Goal: Check status: Check status

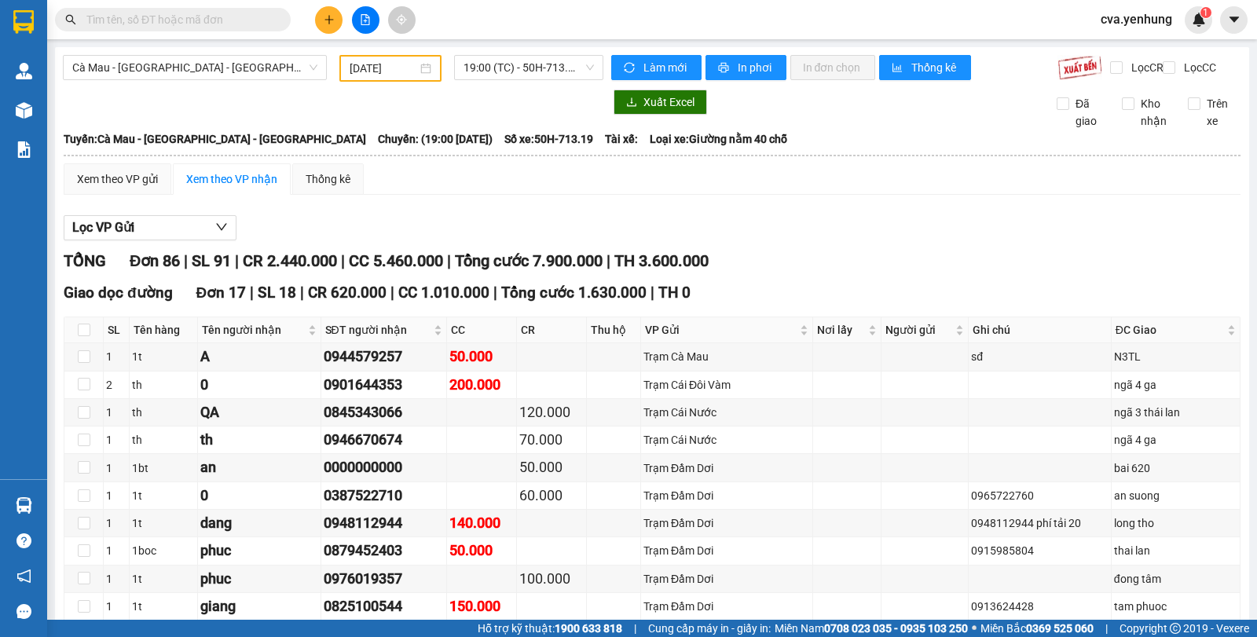
scroll to position [1985, 0]
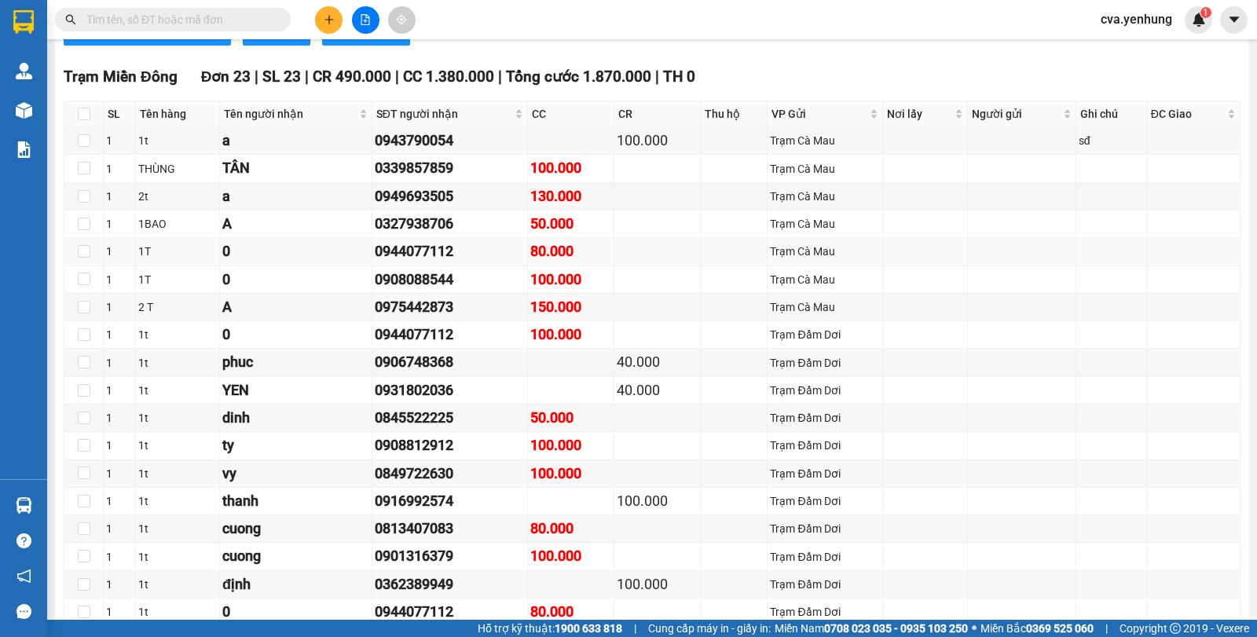
click at [977, 266] on td at bounding box center [1022, 251] width 108 height 27
click at [99, 480] on td at bounding box center [83, 473] width 39 height 27
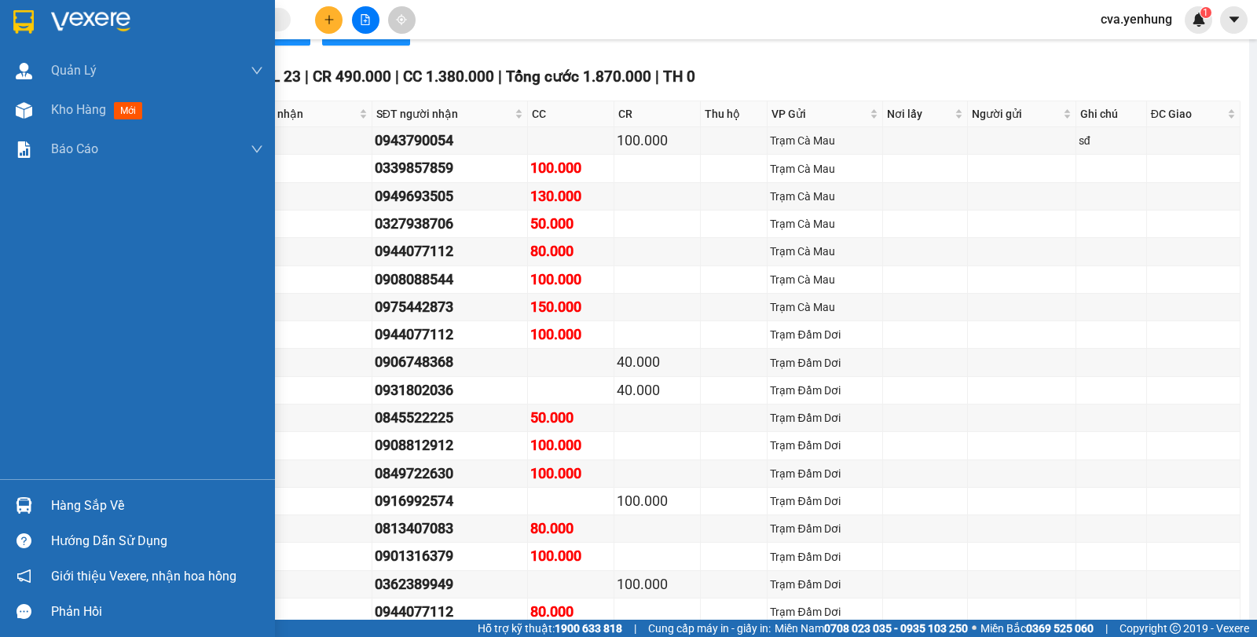
click at [19, 507] on img at bounding box center [24, 505] width 16 height 16
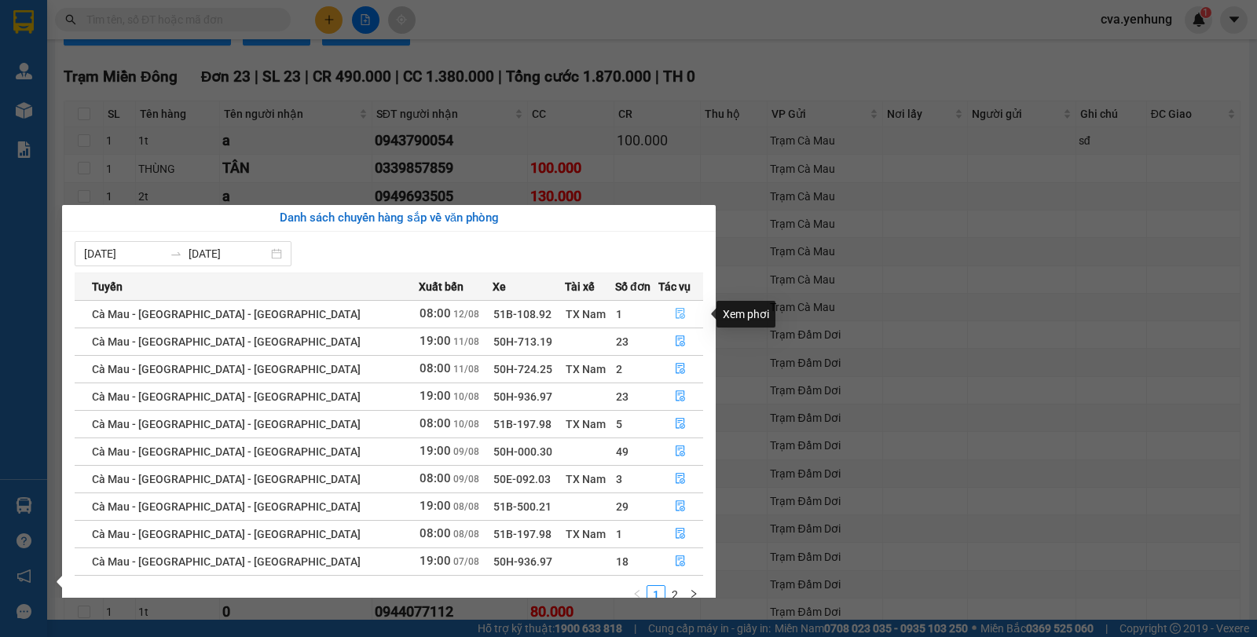
click at [675, 313] on icon "file-done" at bounding box center [680, 313] width 11 height 11
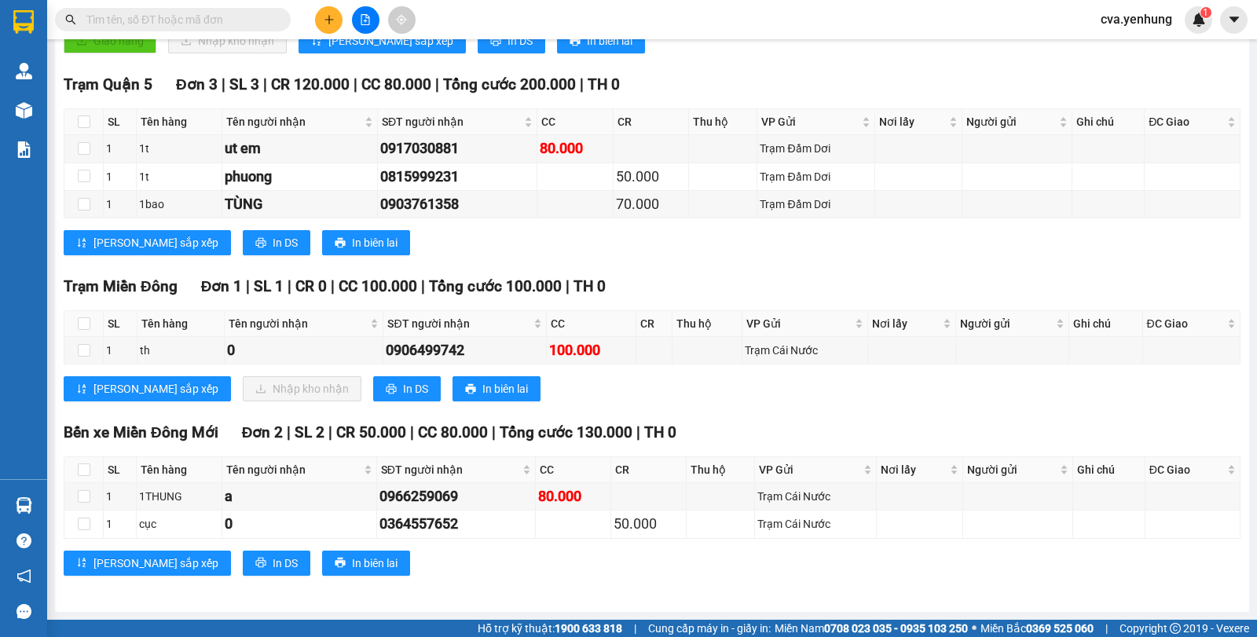
scroll to position [449, 0]
click at [57, 420] on div "Cà Mau - [GEOGRAPHIC_DATA] - [GEOGRAPHIC_DATA] [DATE] 08:00 - 51B-108.92 Làm mớ…" at bounding box center [652, 111] width 1194 height 1001
click at [878, 247] on div "[PERSON_NAME] sắp xếp In DS In biên lai" at bounding box center [652, 242] width 1177 height 25
click at [1027, 545] on div "Bến xe Miền [GEOGRAPHIC_DATA] 2 | SL 2 | CR 50.000 | CC 80.000 | Tổng cước 130.…" at bounding box center [652, 504] width 1177 height 166
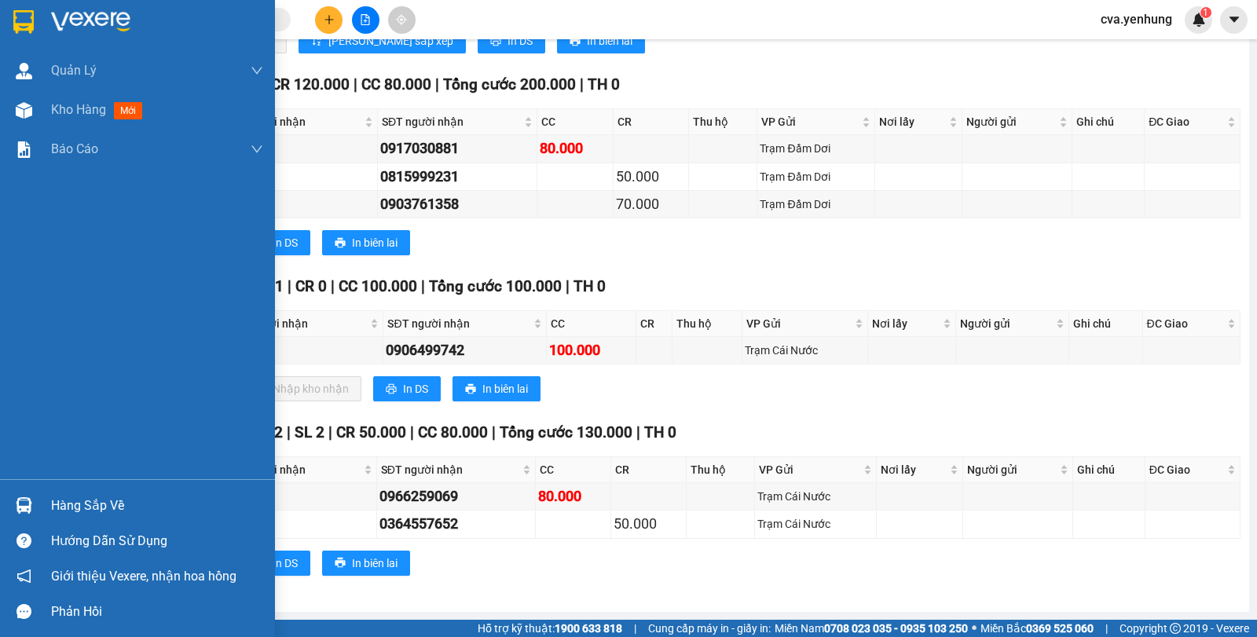
click at [23, 498] on img at bounding box center [24, 505] width 16 height 16
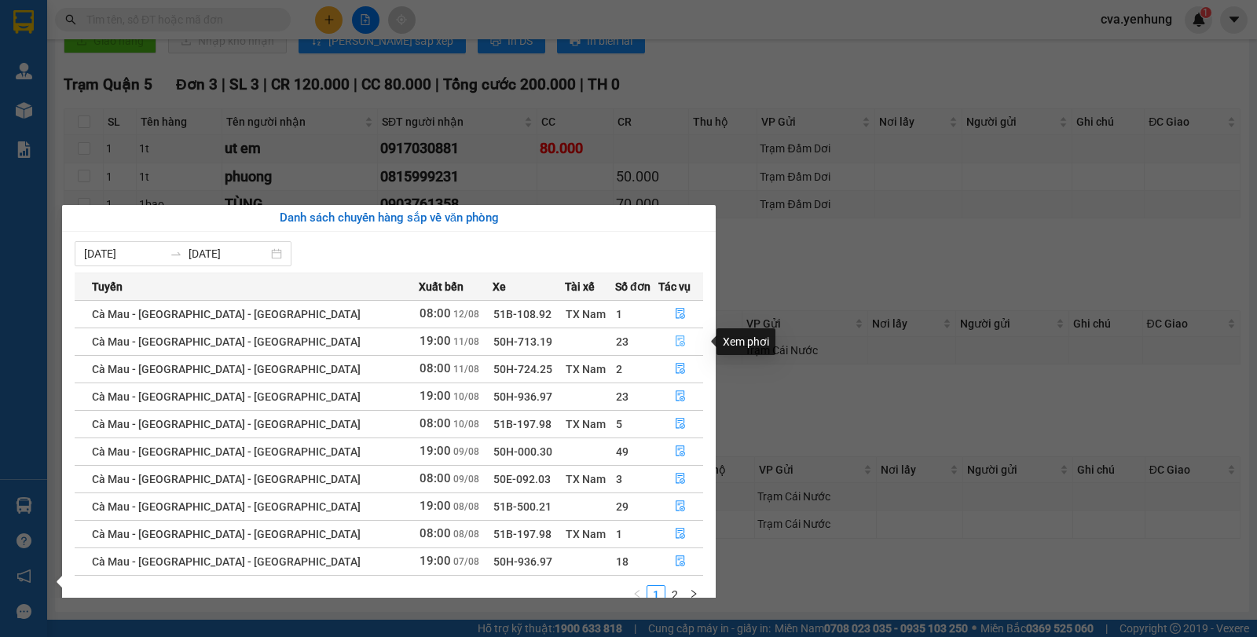
click at [675, 339] on icon "file-done" at bounding box center [680, 340] width 11 height 11
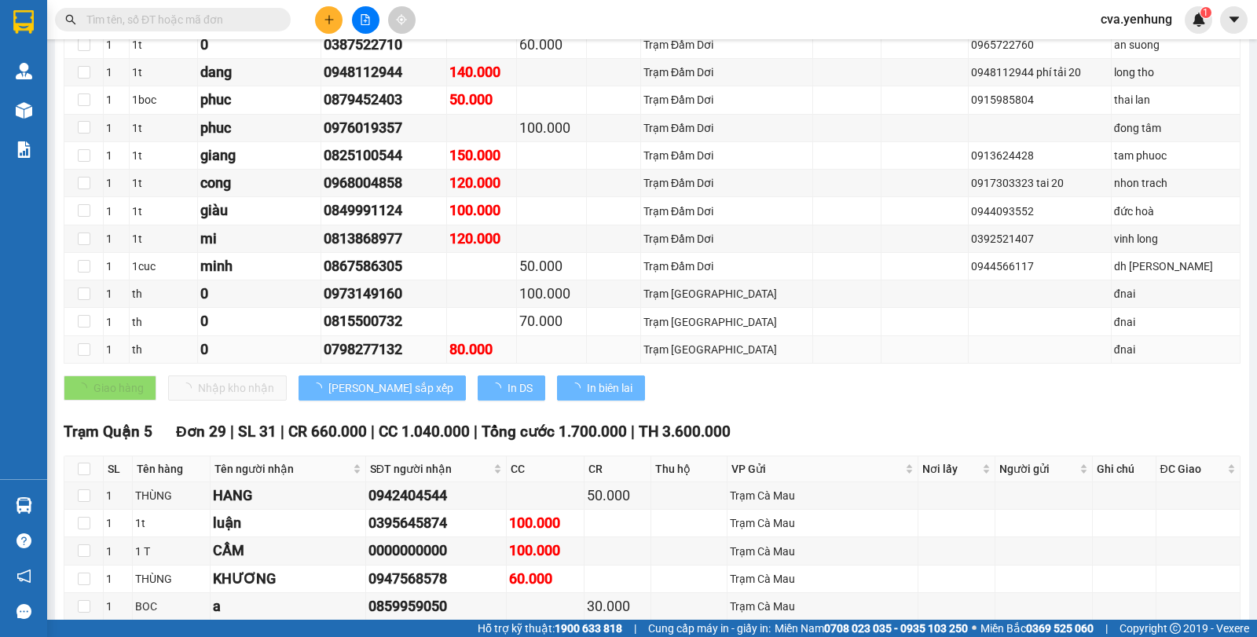
type input "[DATE]"
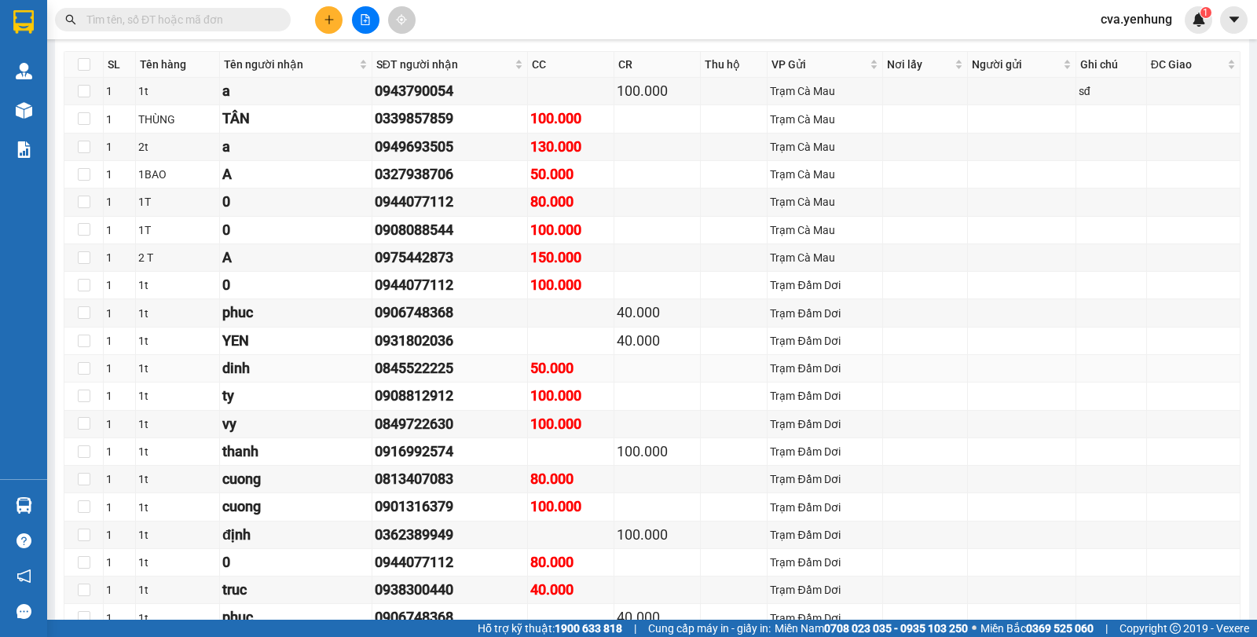
scroll to position [2039, 0]
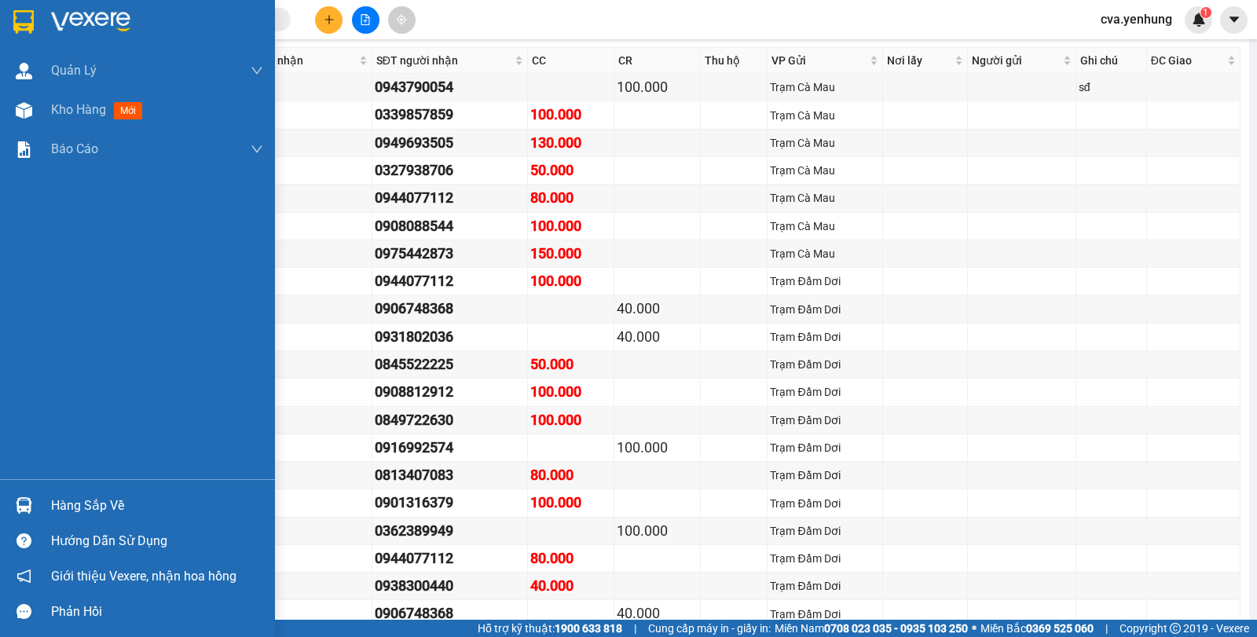
click at [33, 499] on div at bounding box center [23, 505] width 27 height 27
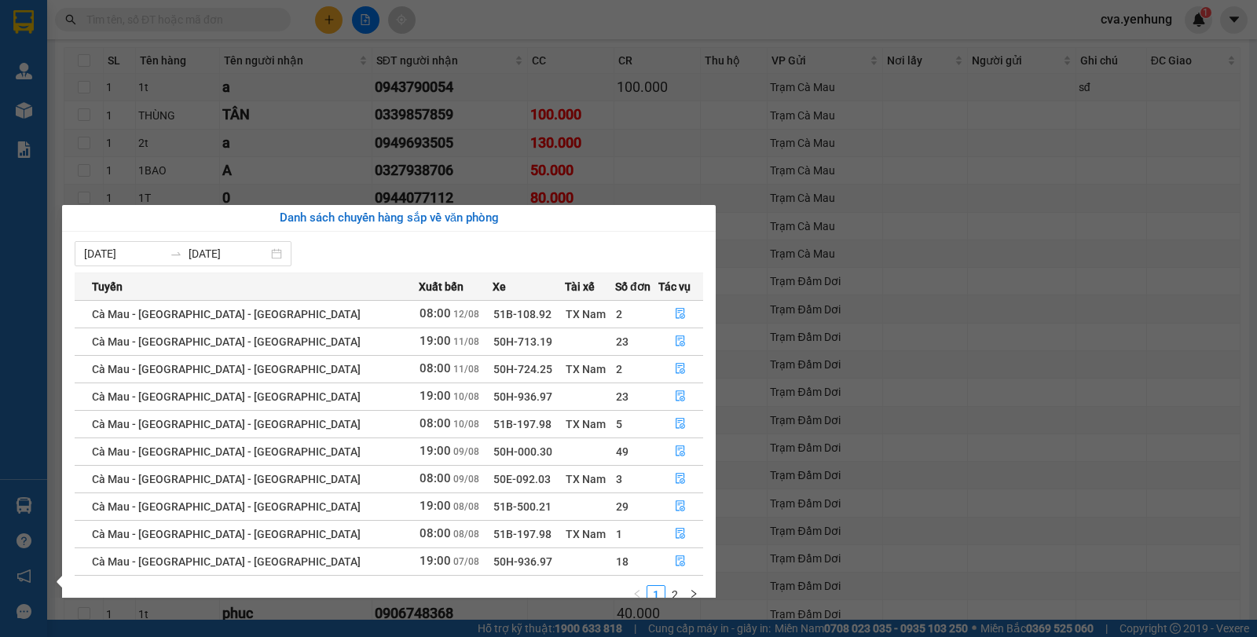
click at [631, 165] on section "Kết quả tìm kiếm ( 0 ) Bộ lọc No Data cva.yenhung 1 Quản Lý Quản lý khách hàng …" at bounding box center [628, 318] width 1257 height 637
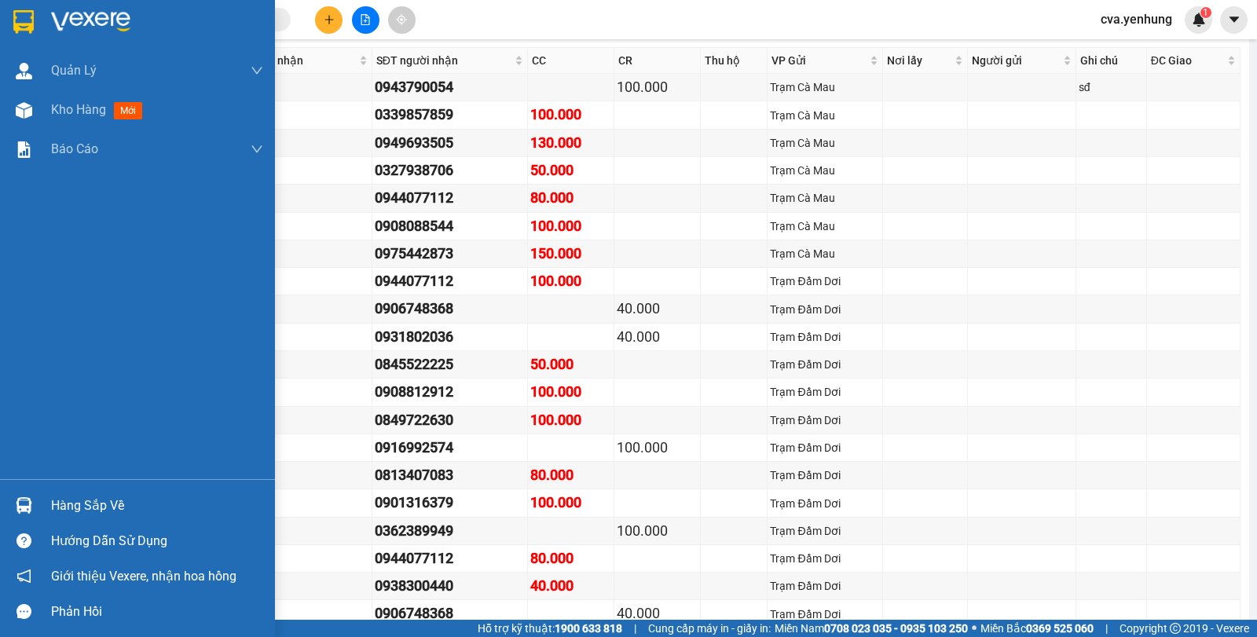
click at [23, 497] on div at bounding box center [23, 505] width 27 height 27
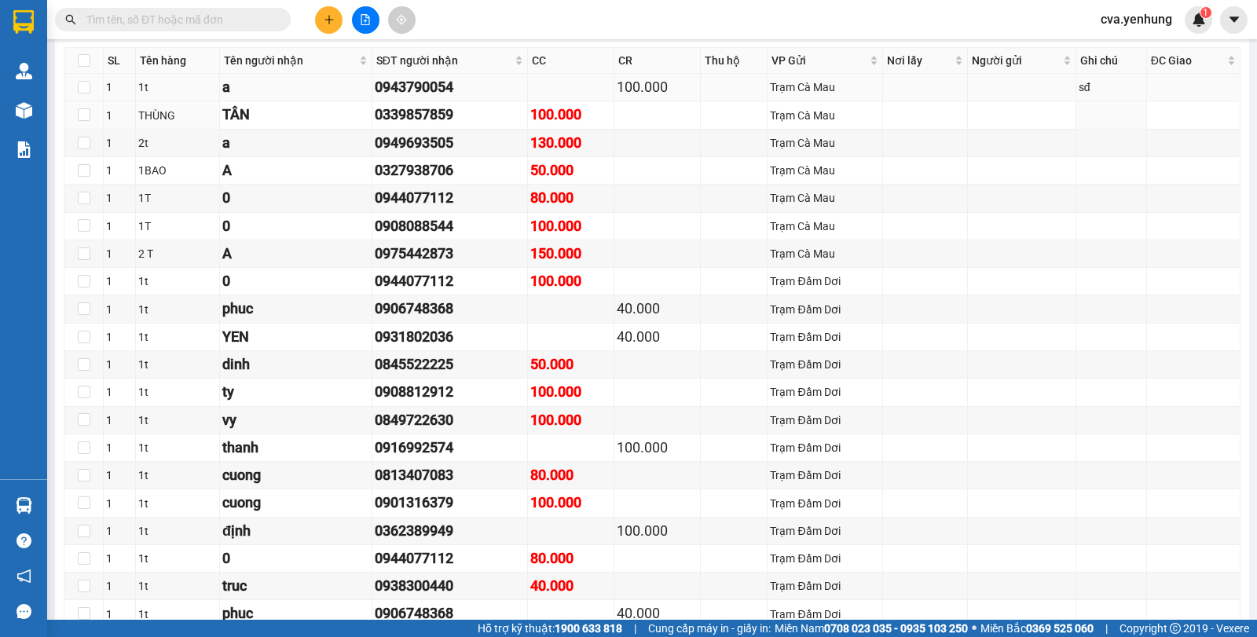
drag, startPoint x: 357, startPoint y: 125, endPoint x: 339, endPoint y: 93, distance: 36.3
click at [357, 126] on section "Kết quả tìm kiếm ( 0 ) Bộ lọc No Data cva.yenhung 1 Quản Lý Quản lý khách hàng …" at bounding box center [628, 318] width 1257 height 637
click at [371, 27] on button at bounding box center [365, 19] width 27 height 27
click at [369, 14] on icon "file-add" at bounding box center [365, 19] width 11 height 11
click at [368, 20] on icon "file-add" at bounding box center [365, 19] width 11 height 11
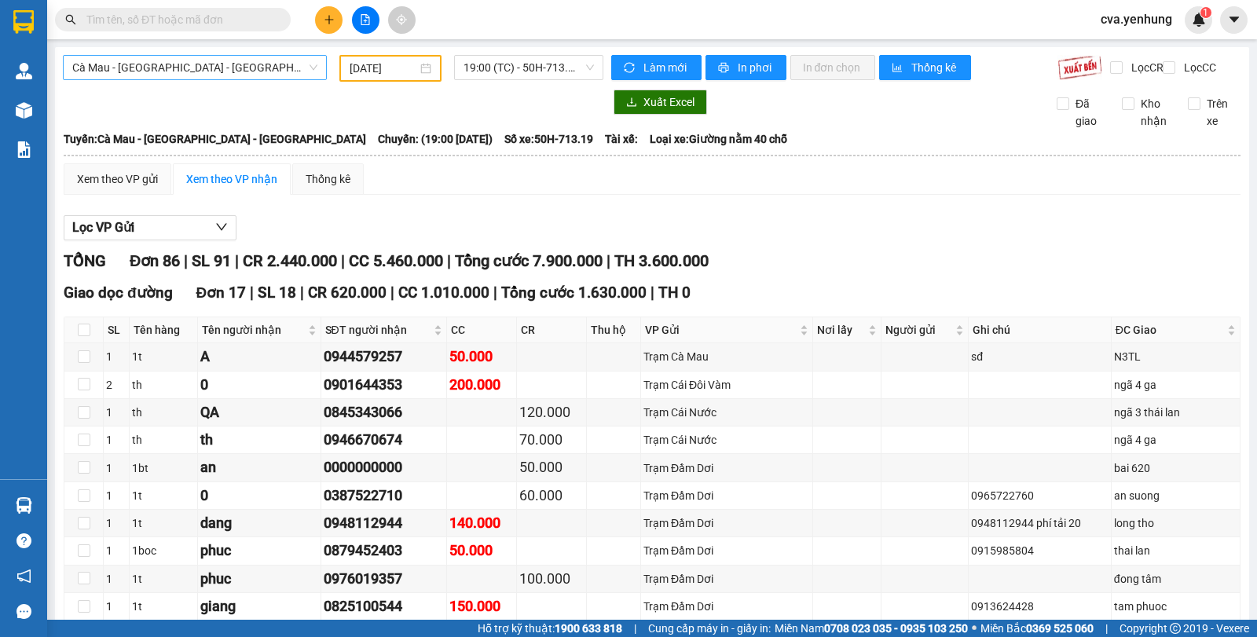
click at [229, 63] on span "Cà Mau - [GEOGRAPHIC_DATA] - [GEOGRAPHIC_DATA]" at bounding box center [194, 68] width 245 height 24
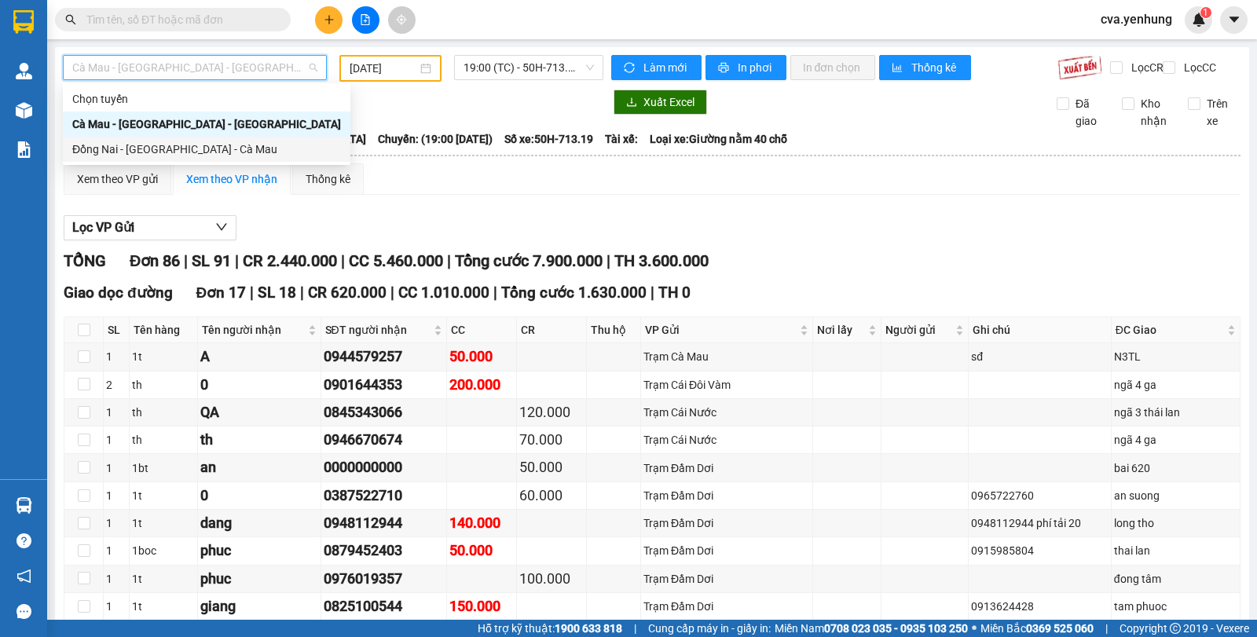
click at [211, 147] on div "Đồng Nai - [GEOGRAPHIC_DATA] - Cà Mau" at bounding box center [206, 149] width 269 height 17
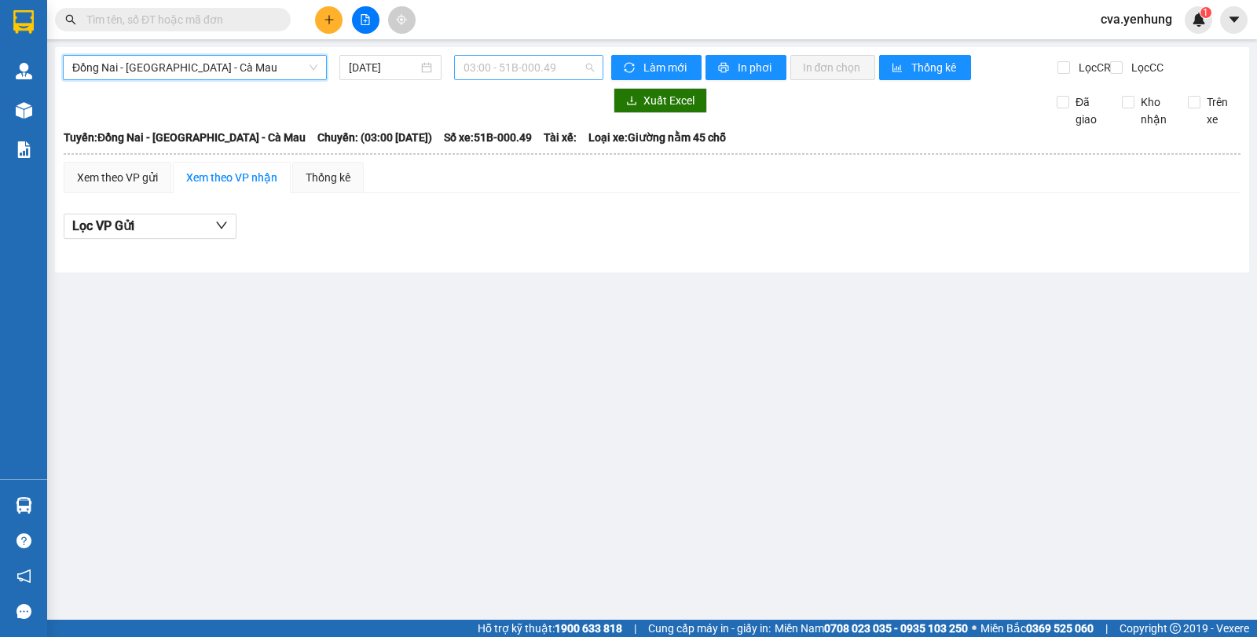
click at [537, 70] on span "03:00 - 51B-000.49" at bounding box center [529, 68] width 130 height 24
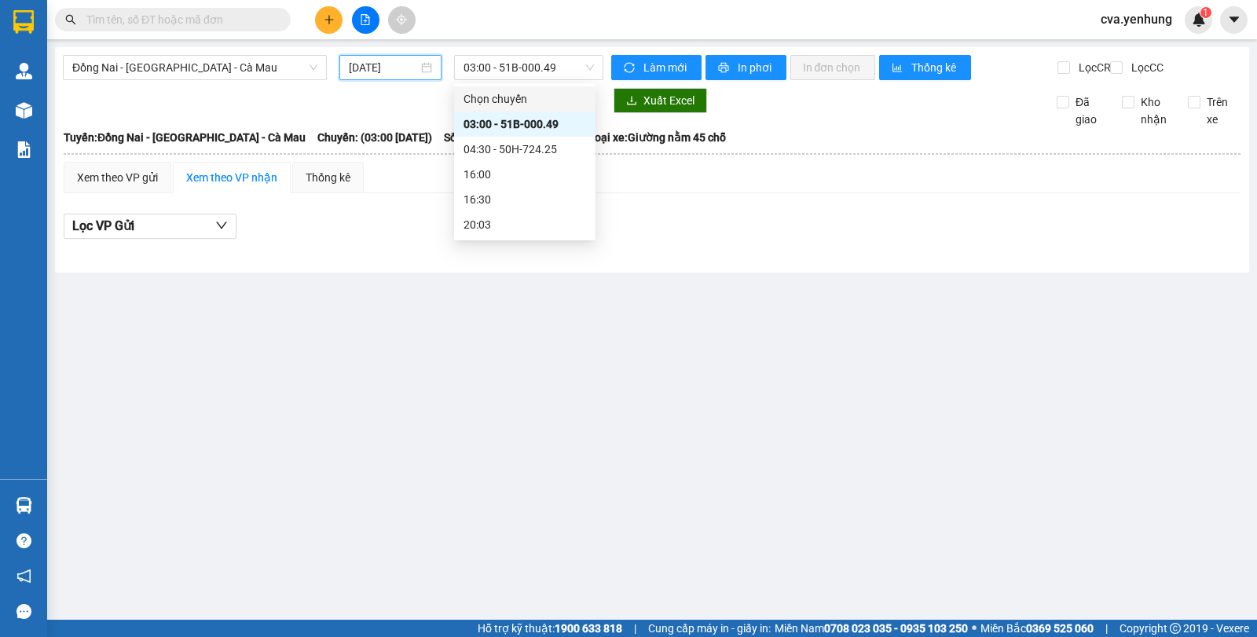
click at [392, 63] on input "[DATE]" at bounding box center [384, 67] width 70 height 17
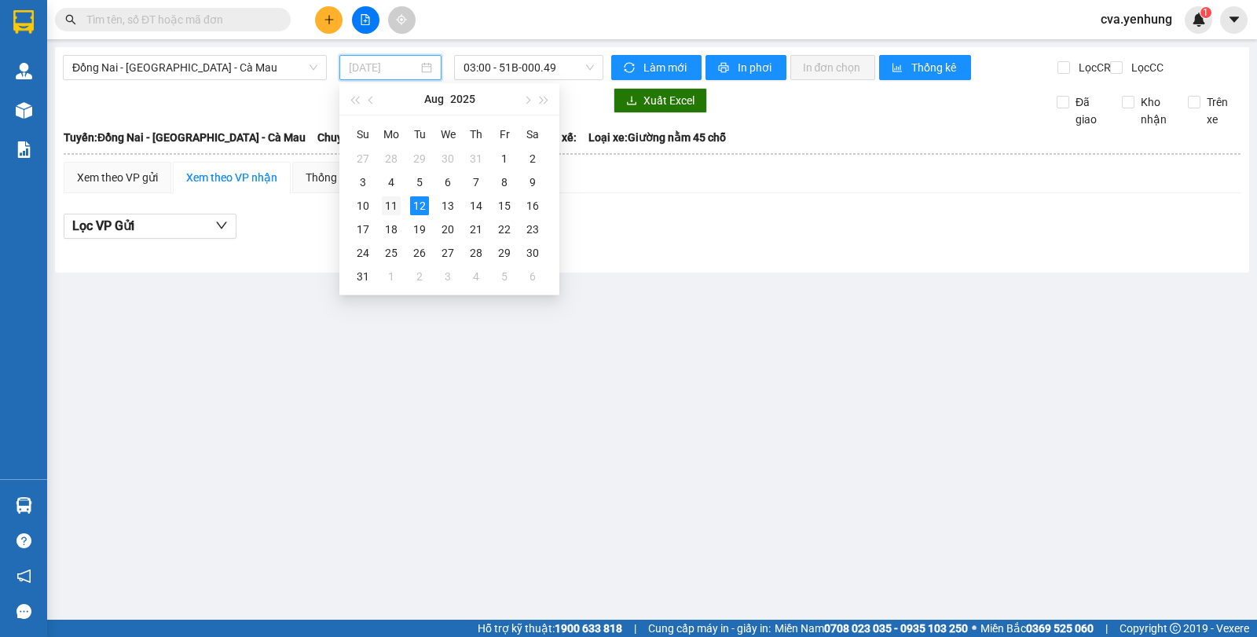
click at [387, 209] on div "11" at bounding box center [391, 205] width 19 height 19
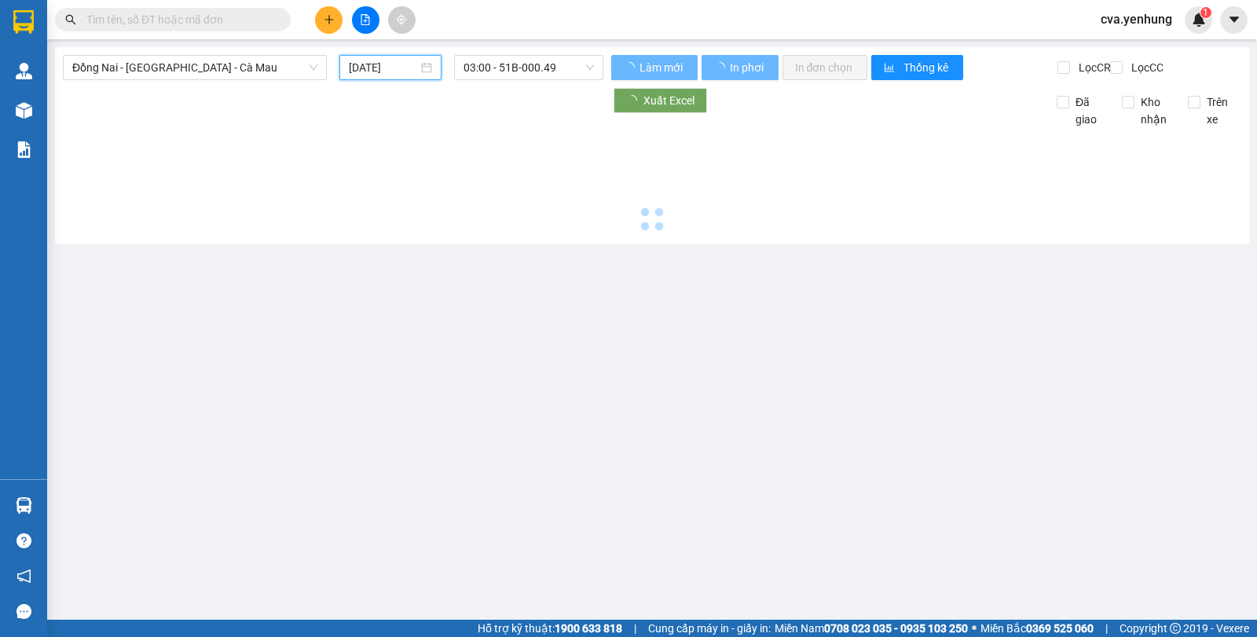
type input "[DATE]"
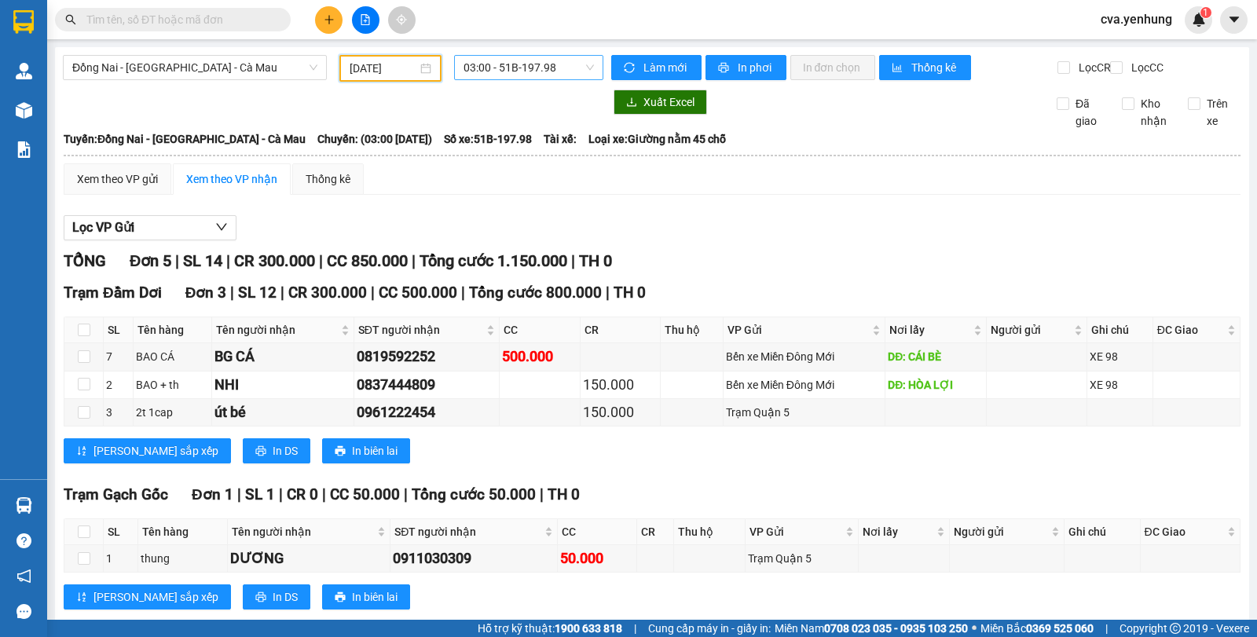
click at [491, 67] on span "03:00 - 51B-197.98" at bounding box center [529, 68] width 130 height 24
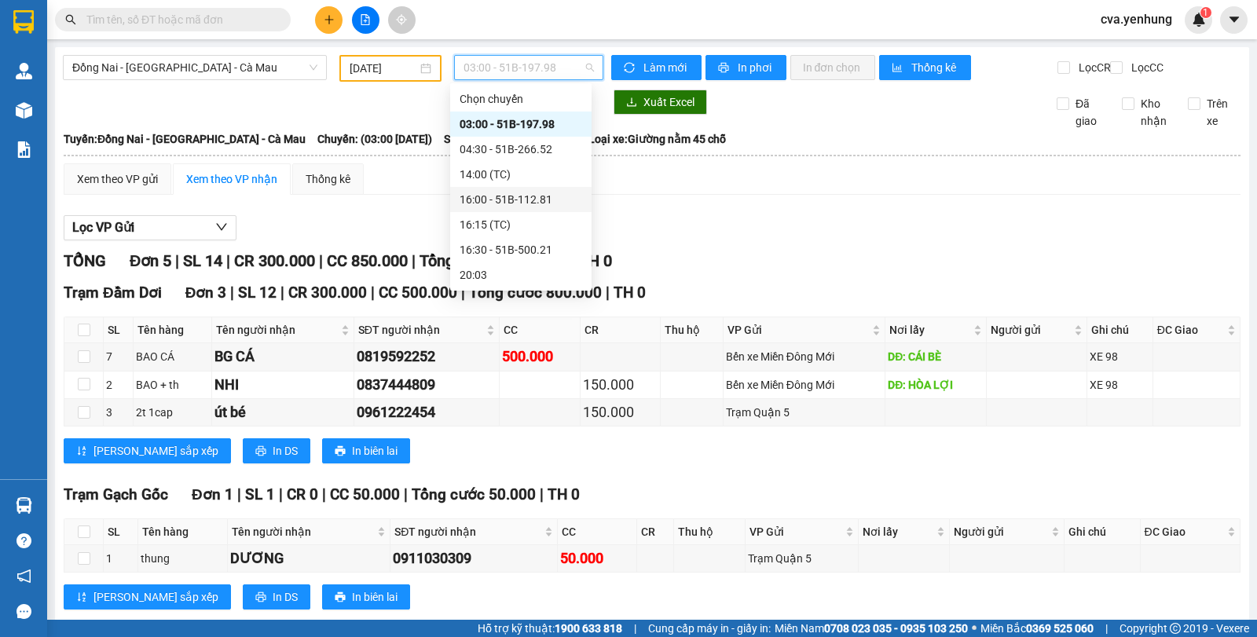
click at [489, 198] on div "16:00 - 51B-112.81" at bounding box center [521, 199] width 123 height 17
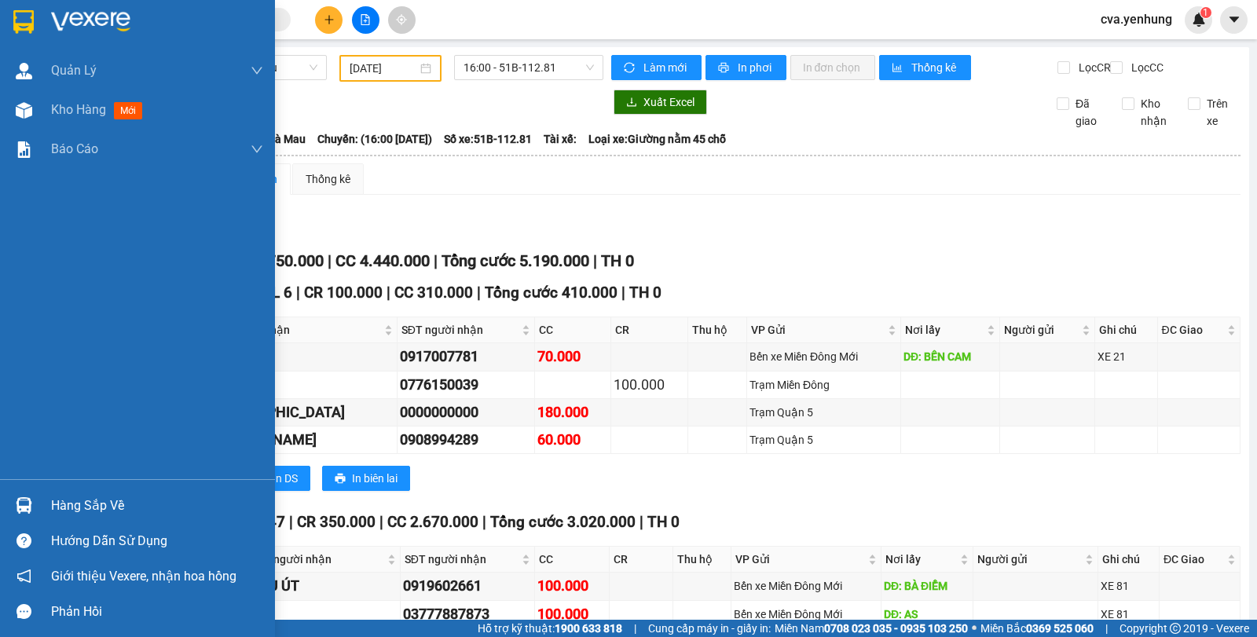
click at [19, 505] on img at bounding box center [24, 505] width 16 height 16
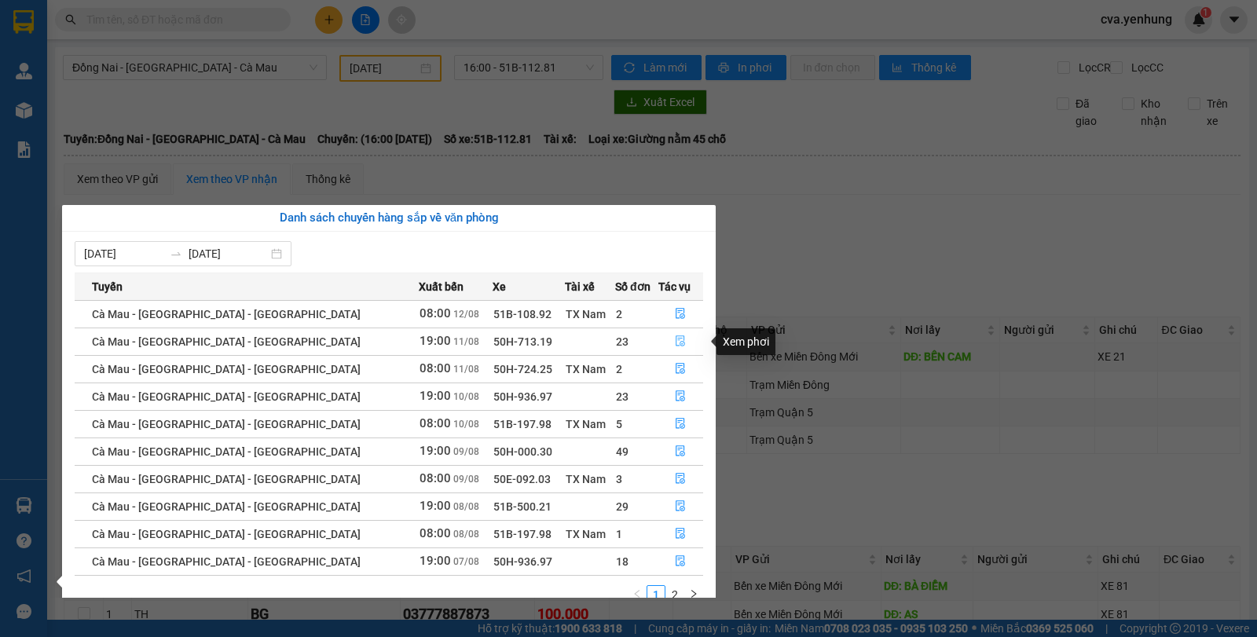
click at [676, 335] on icon "file-done" at bounding box center [680, 340] width 11 height 11
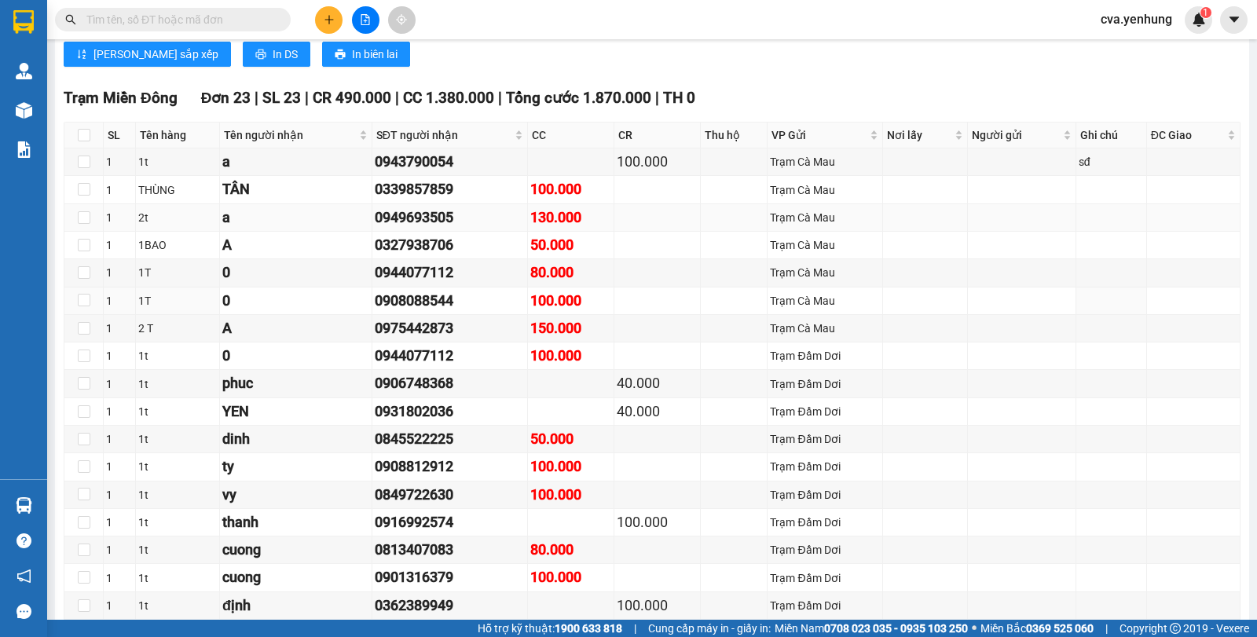
scroll to position [1894, 0]
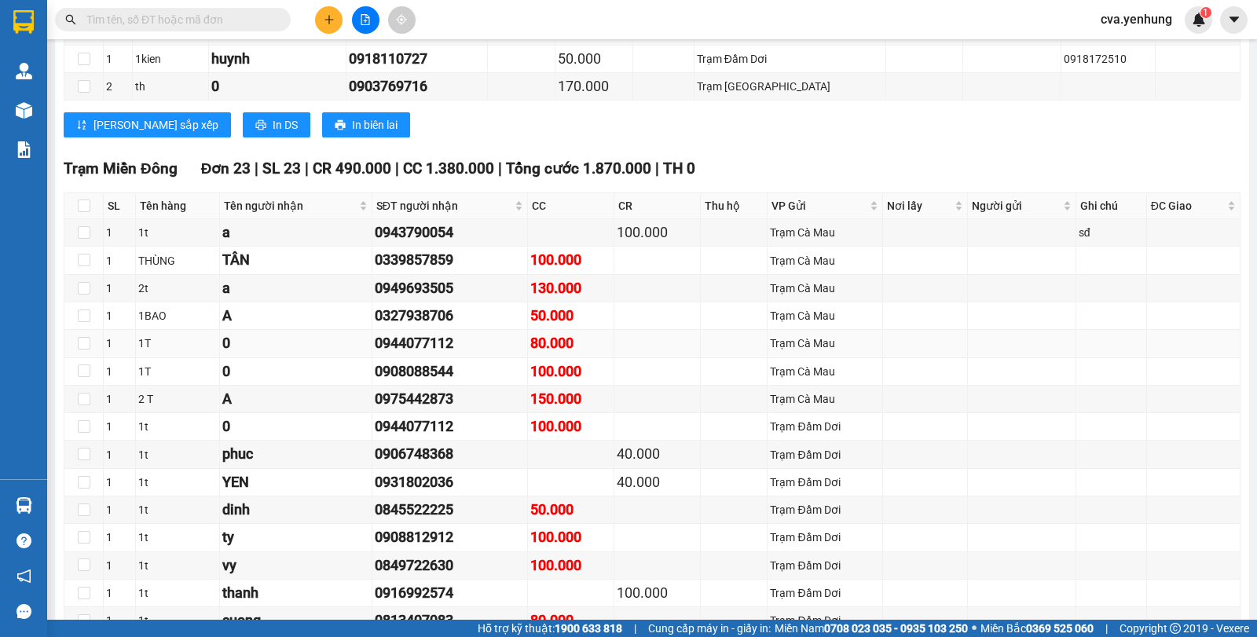
click at [1190, 350] on td at bounding box center [1193, 343] width 93 height 27
click at [482, 327] on div "0327938706" at bounding box center [450, 316] width 151 height 22
click at [475, 327] on div "0327938706" at bounding box center [450, 316] width 151 height 22
